Goal: Ask a question: Seek information or help from site administrators or community

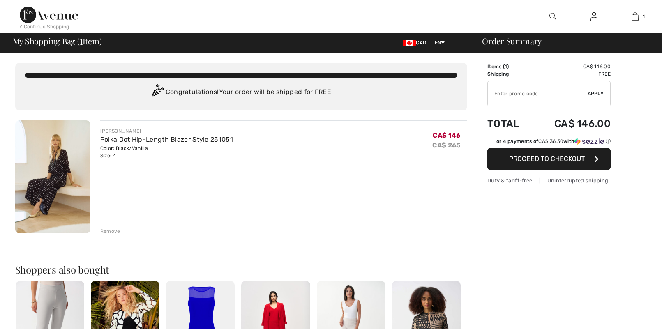
click at [502, 94] on input "TEXT" at bounding box center [538, 93] width 100 height 25
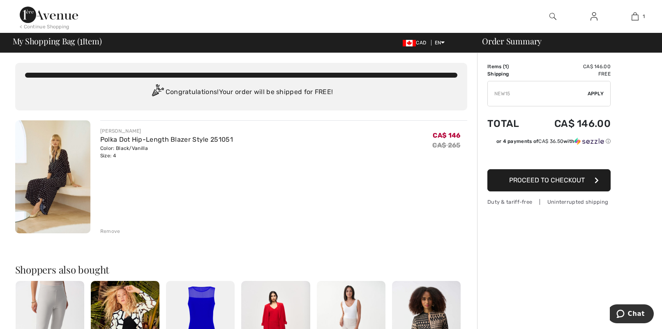
type input "NEW15"
click at [603, 91] on span "Apply" at bounding box center [596, 93] width 16 height 7
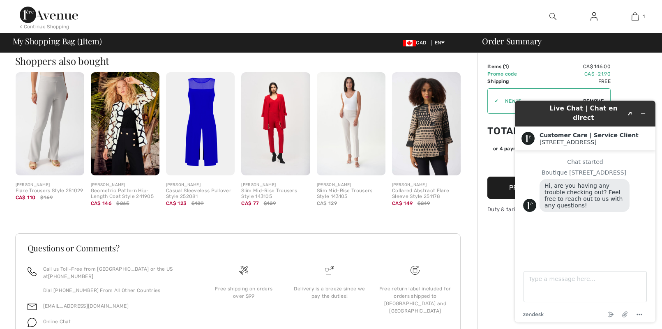
scroll to position [242, 0]
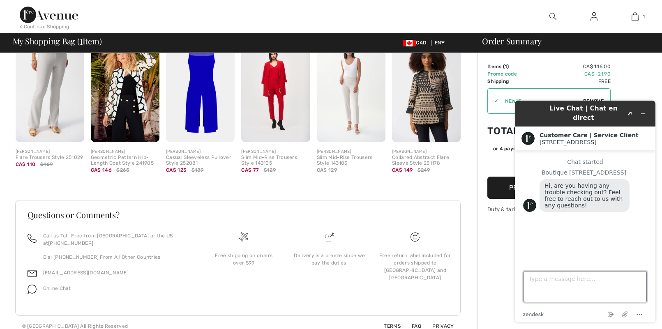
click at [556, 282] on textarea "Type a message here..." at bounding box center [585, 286] width 123 height 31
type textarea "Hi there. Are sale items refundable? I am not sure of size and want to order tw…"
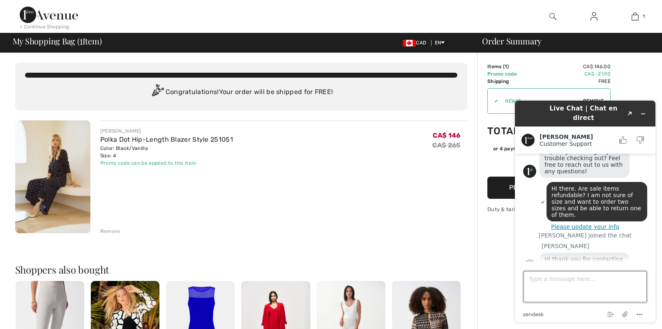
scroll to position [39, 0]
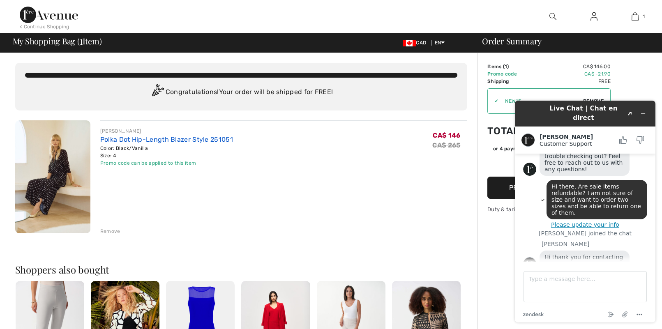
click at [109, 140] on link "Polka Dot Hip-Length Blazer Style 251051" at bounding box center [166, 140] width 133 height 8
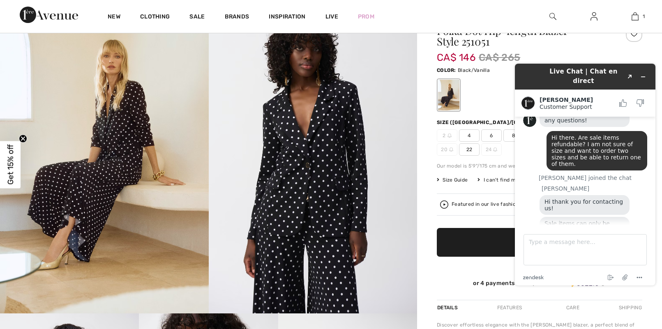
scroll to position [123, 0]
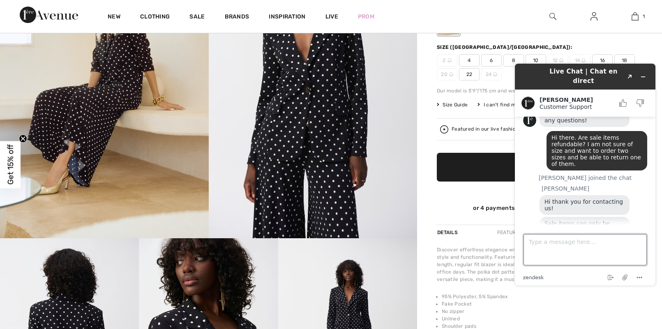
click at [528, 247] on textarea "Type a message here..." at bounding box center [585, 249] width 123 height 31
type textarea "okay thanks. and are returns free to ship back?"
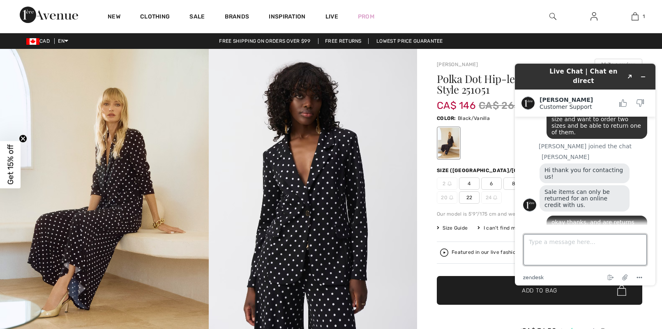
scroll to position [119, 0]
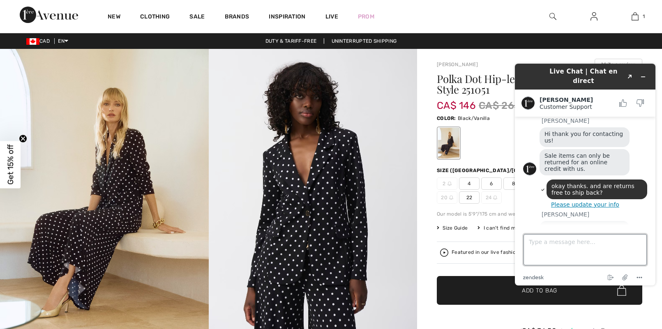
click at [545, 245] on textarea "Type a message here..." at bounding box center [585, 249] width 123 height 31
type textarea "ok thank you"
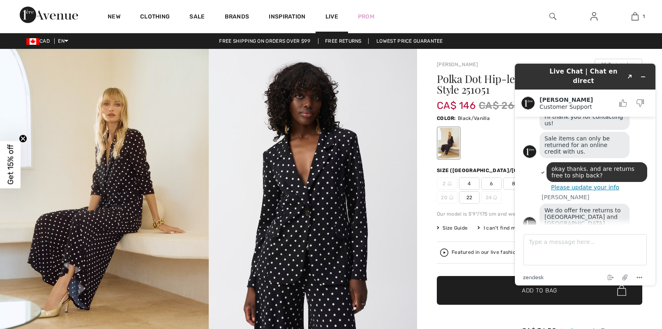
scroll to position [166, 0]
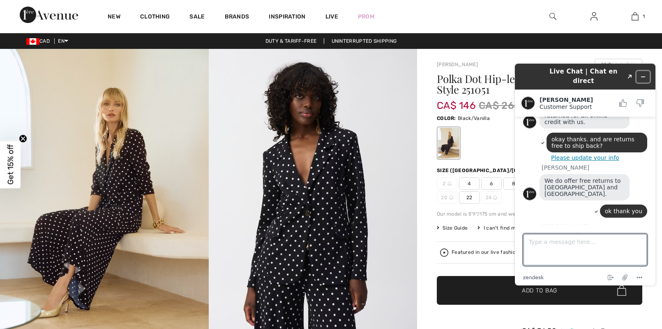
click at [647, 72] on button "Minimize widget" at bounding box center [643, 77] width 13 height 12
